Goal: Understand process/instructions: Learn how to perform a task or action

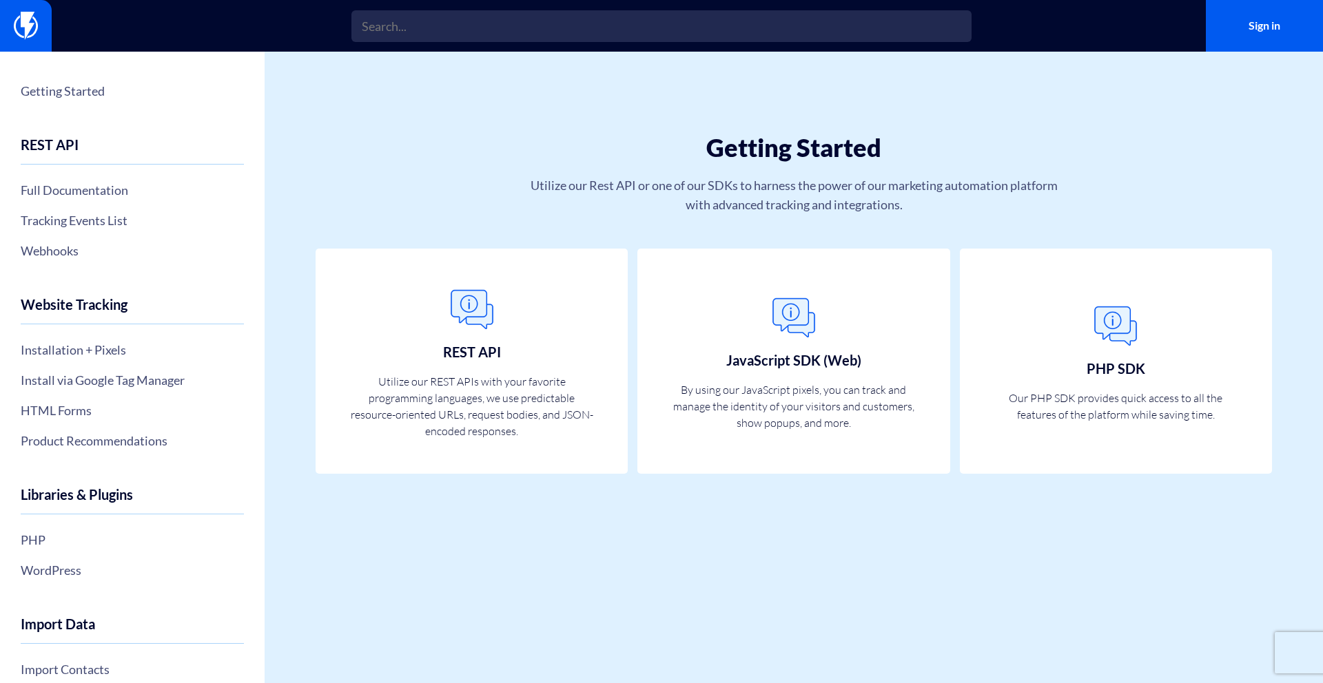
scroll to position [375, 0]
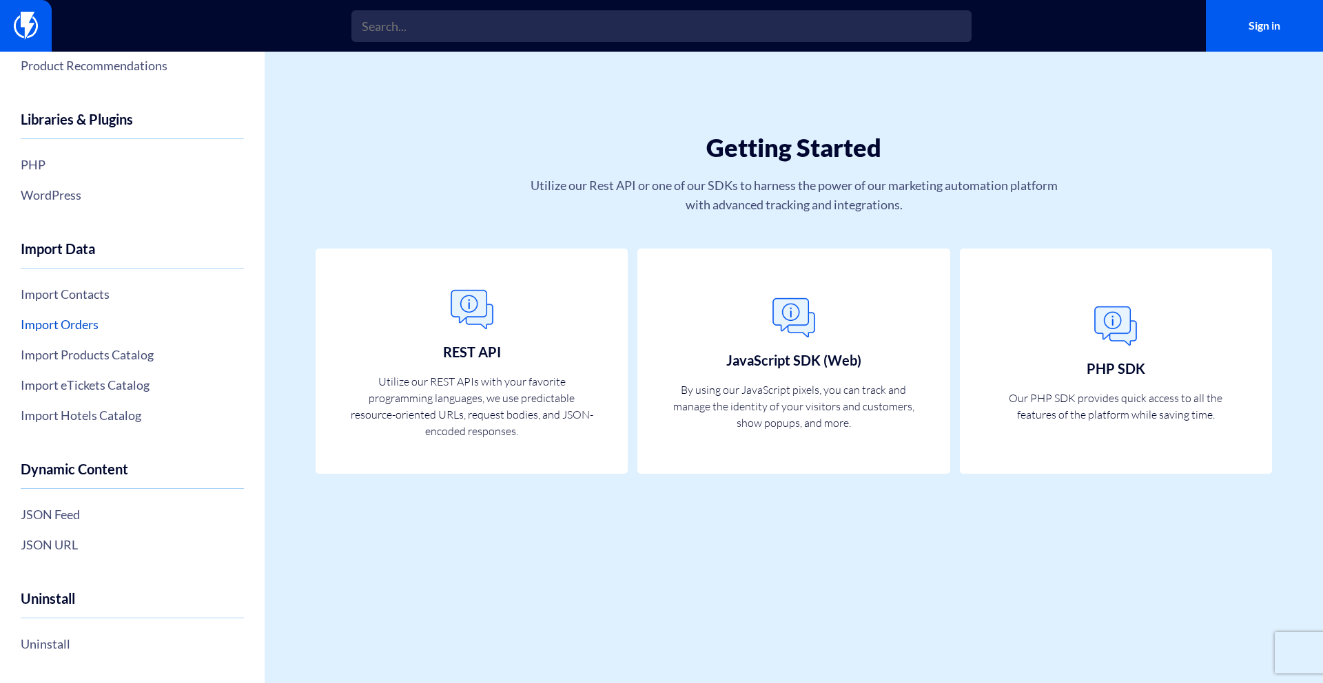
click at [76, 322] on link "Import Orders" at bounding box center [132, 324] width 223 height 23
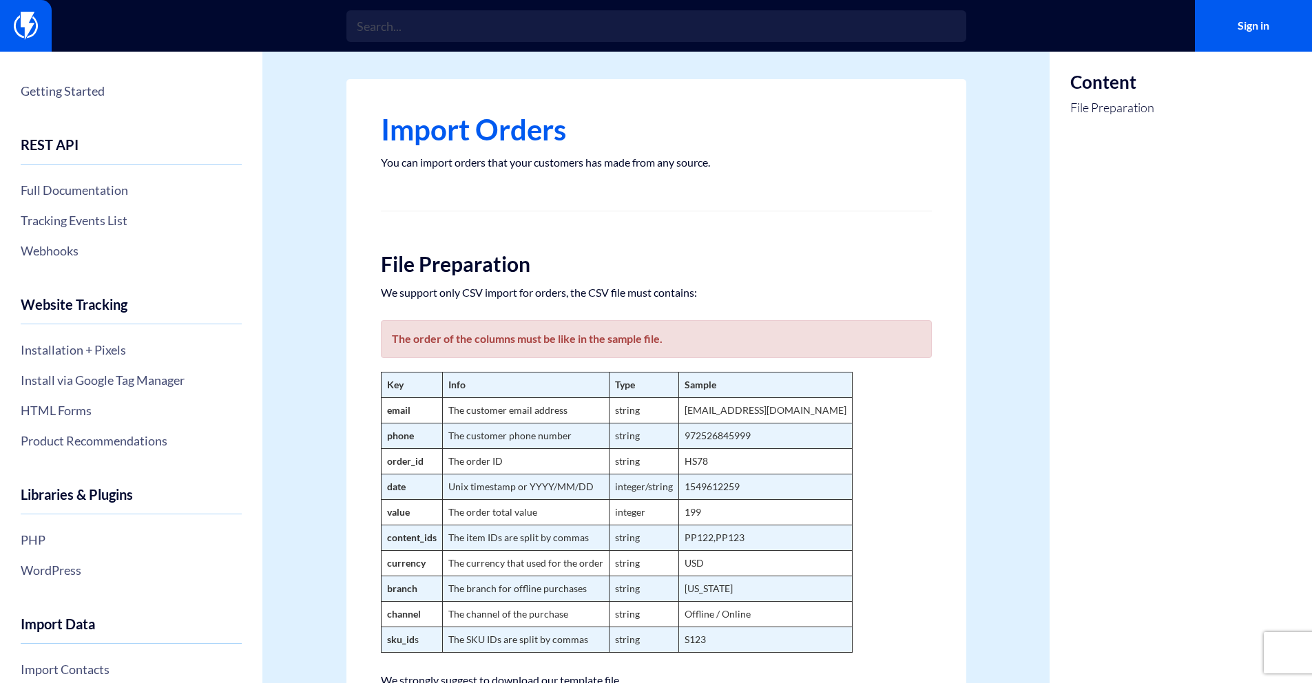
scroll to position [18, 0]
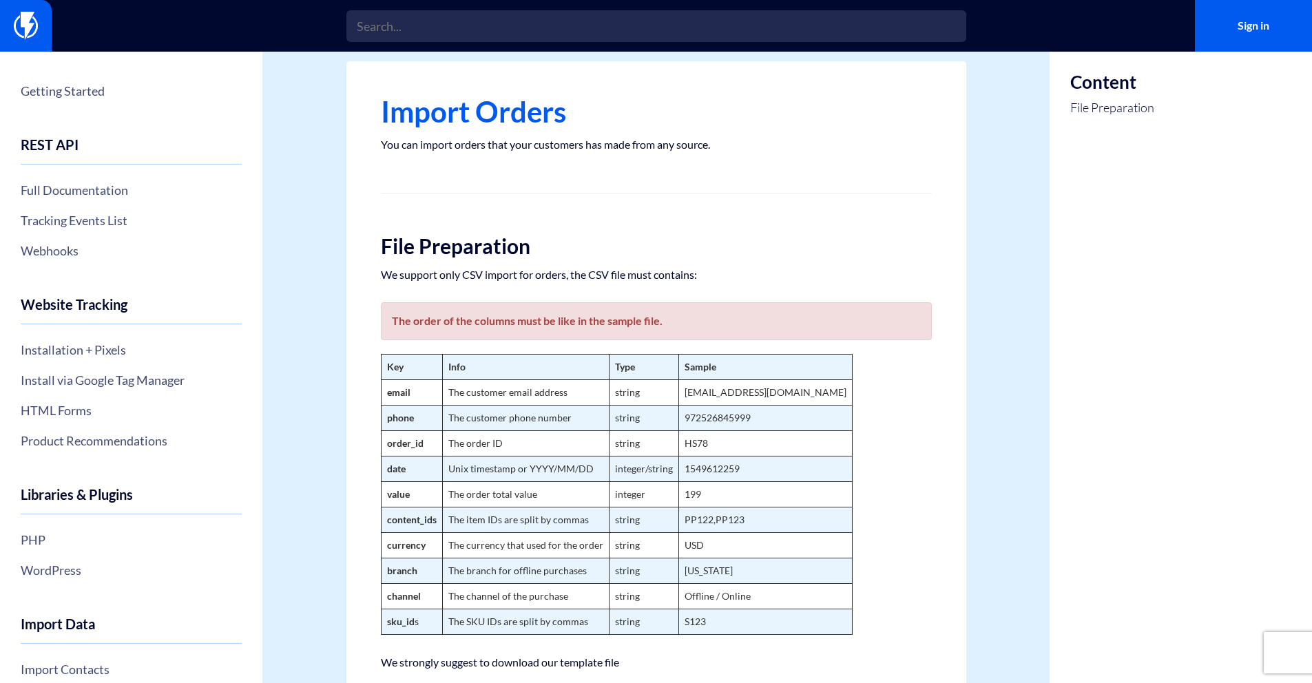
click at [410, 623] on strong "sku_id" at bounding box center [401, 622] width 28 height 12
copy td "sku_id s"
